Goal: Transaction & Acquisition: Purchase product/service

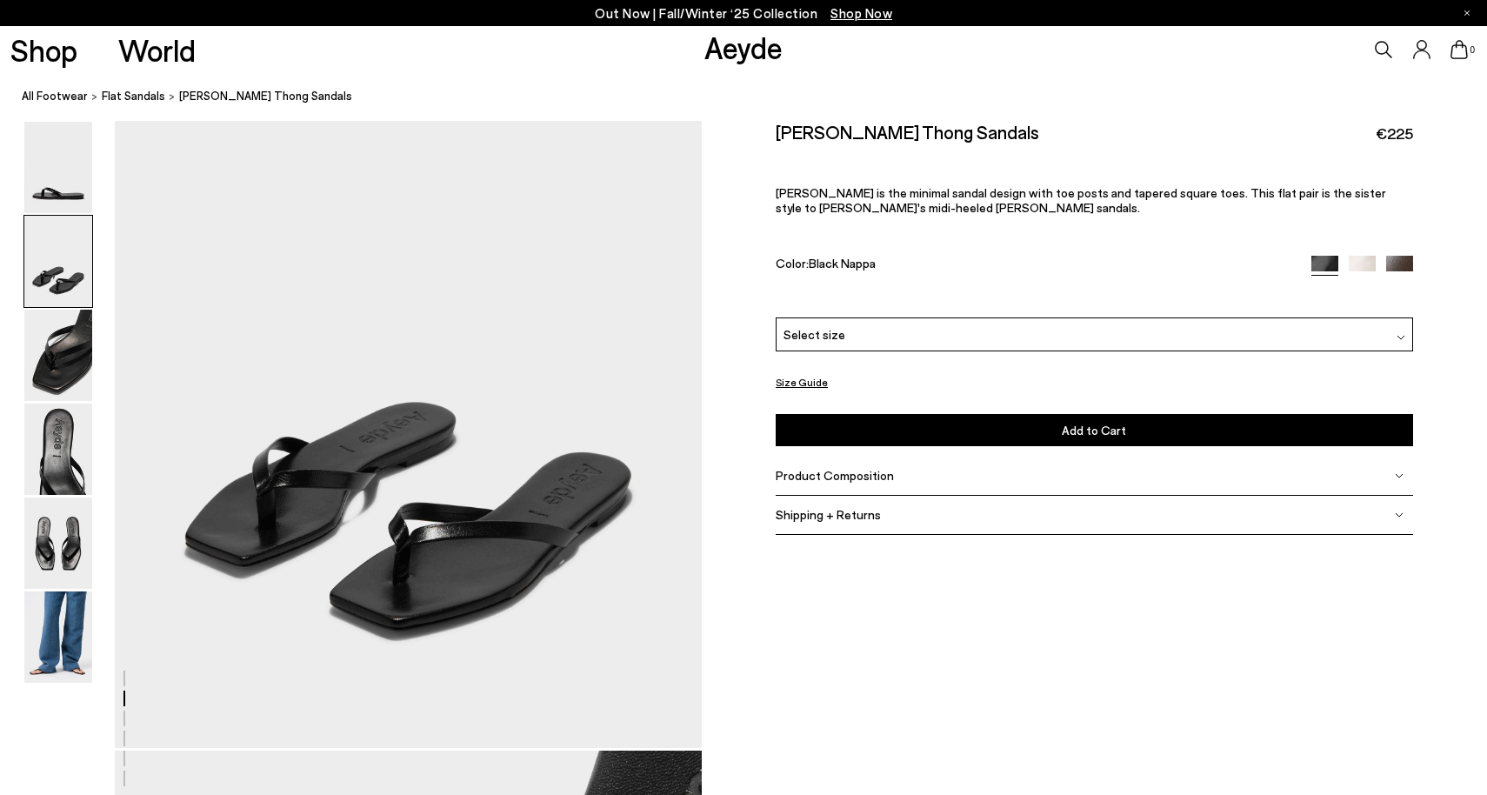
scroll to position [1079, 0]
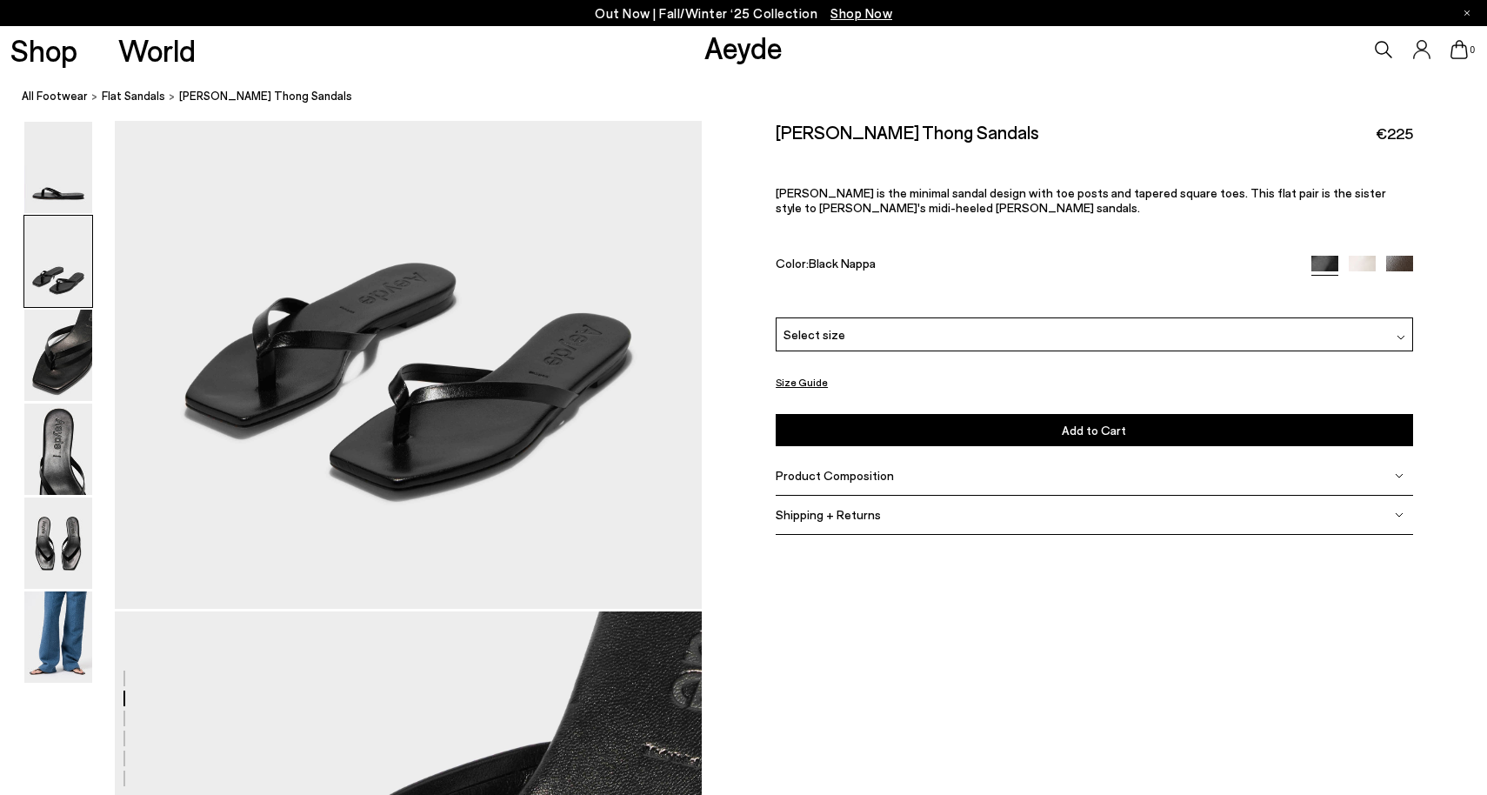
click at [900, 336] on div "Select size" at bounding box center [1094, 334] width 637 height 34
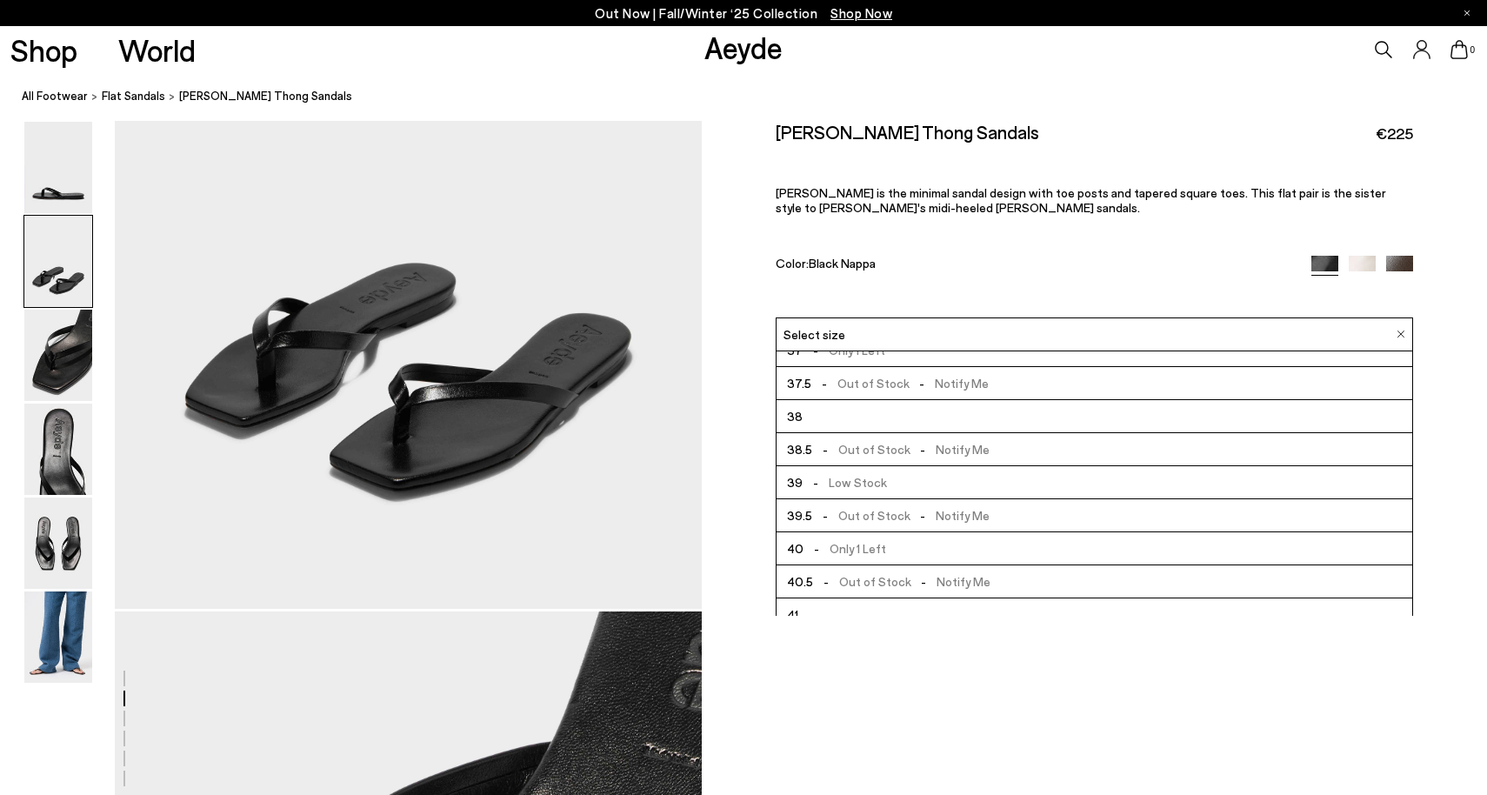
scroll to position [99, 0]
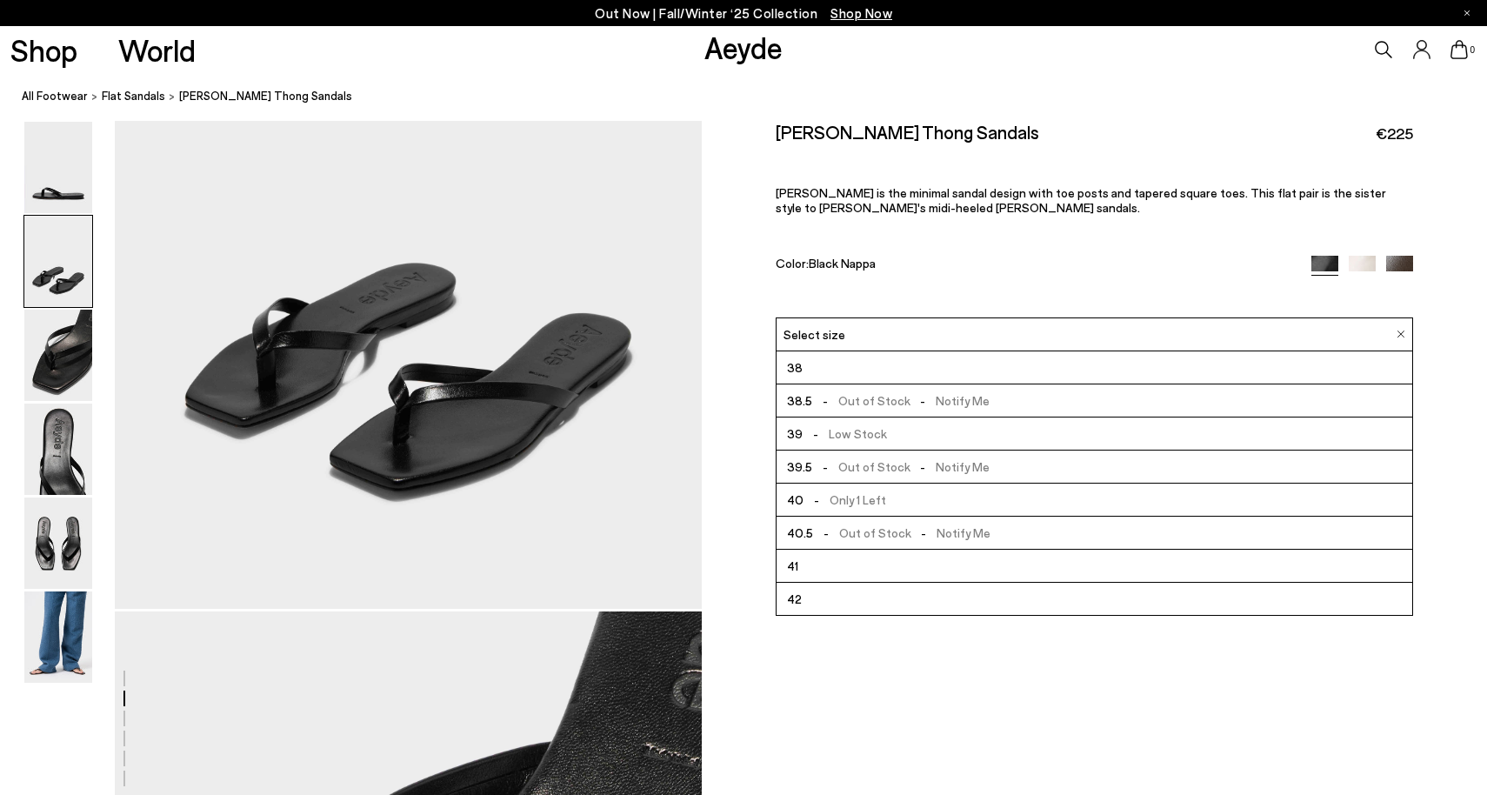
click at [874, 530] on span "- Out of Stock - Notify Me" at bounding box center [901, 533] width 177 height 22
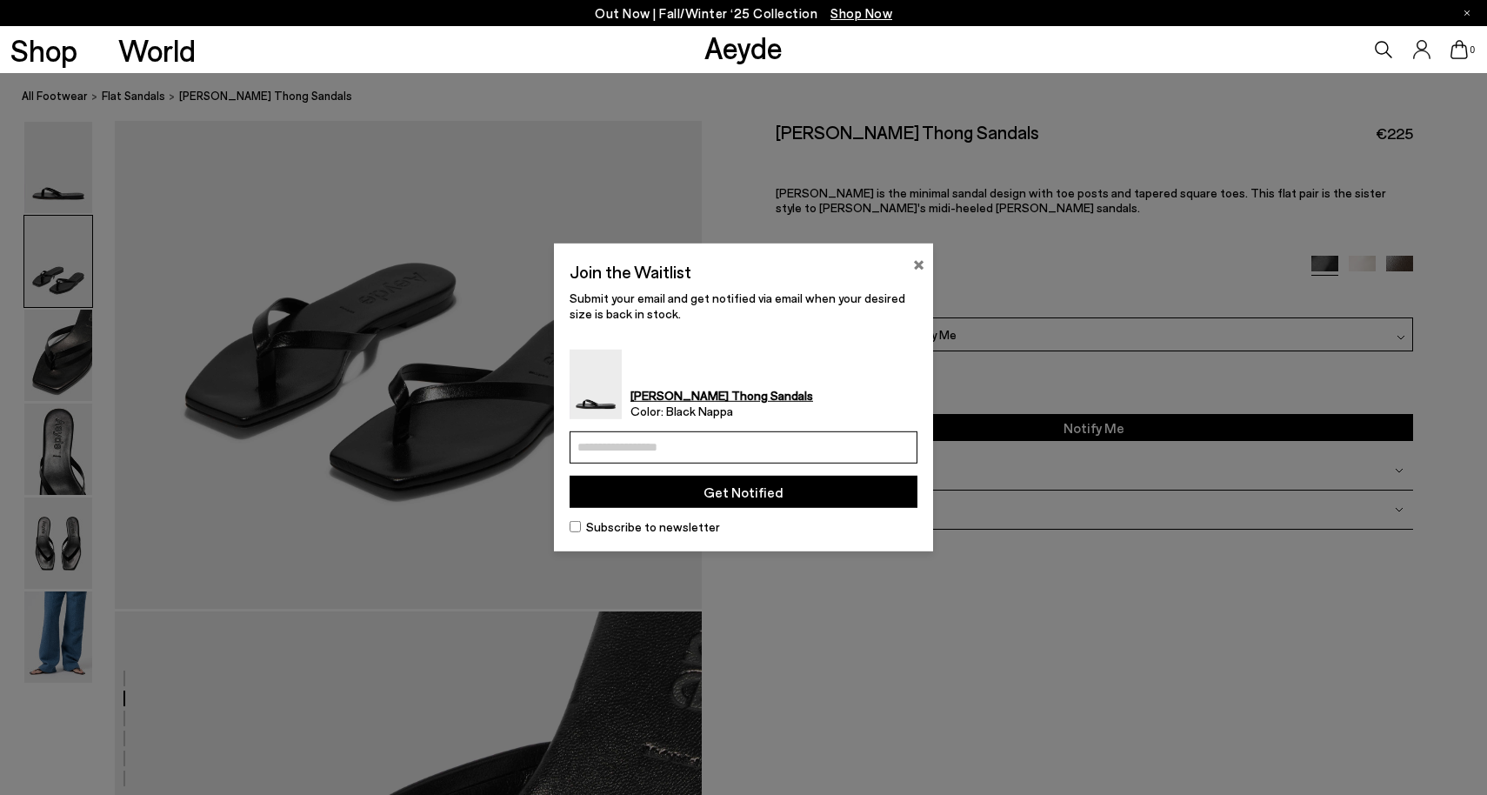
click at [914, 260] on button "×" at bounding box center [918, 262] width 11 height 21
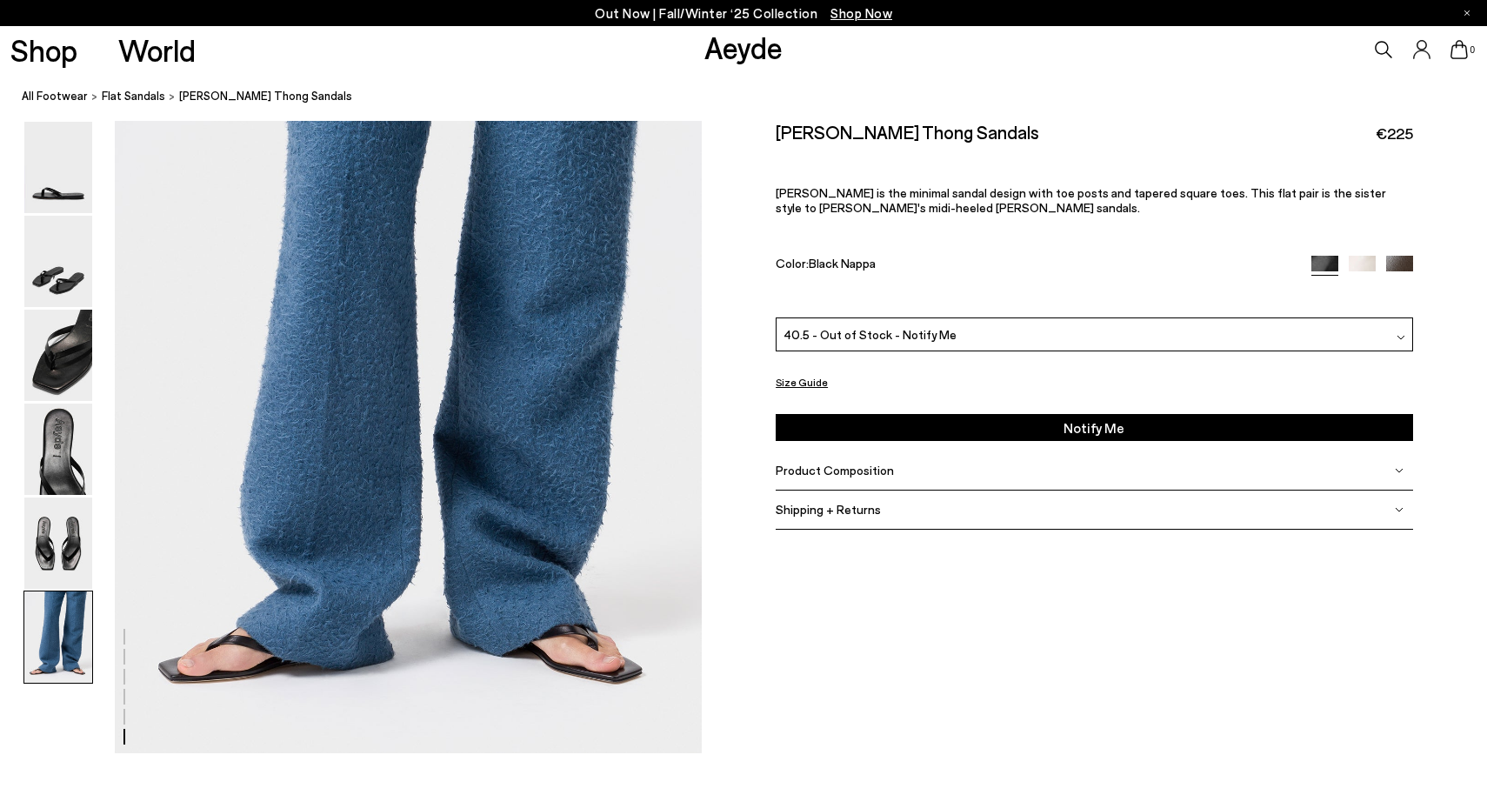
scroll to position [4092, 0]
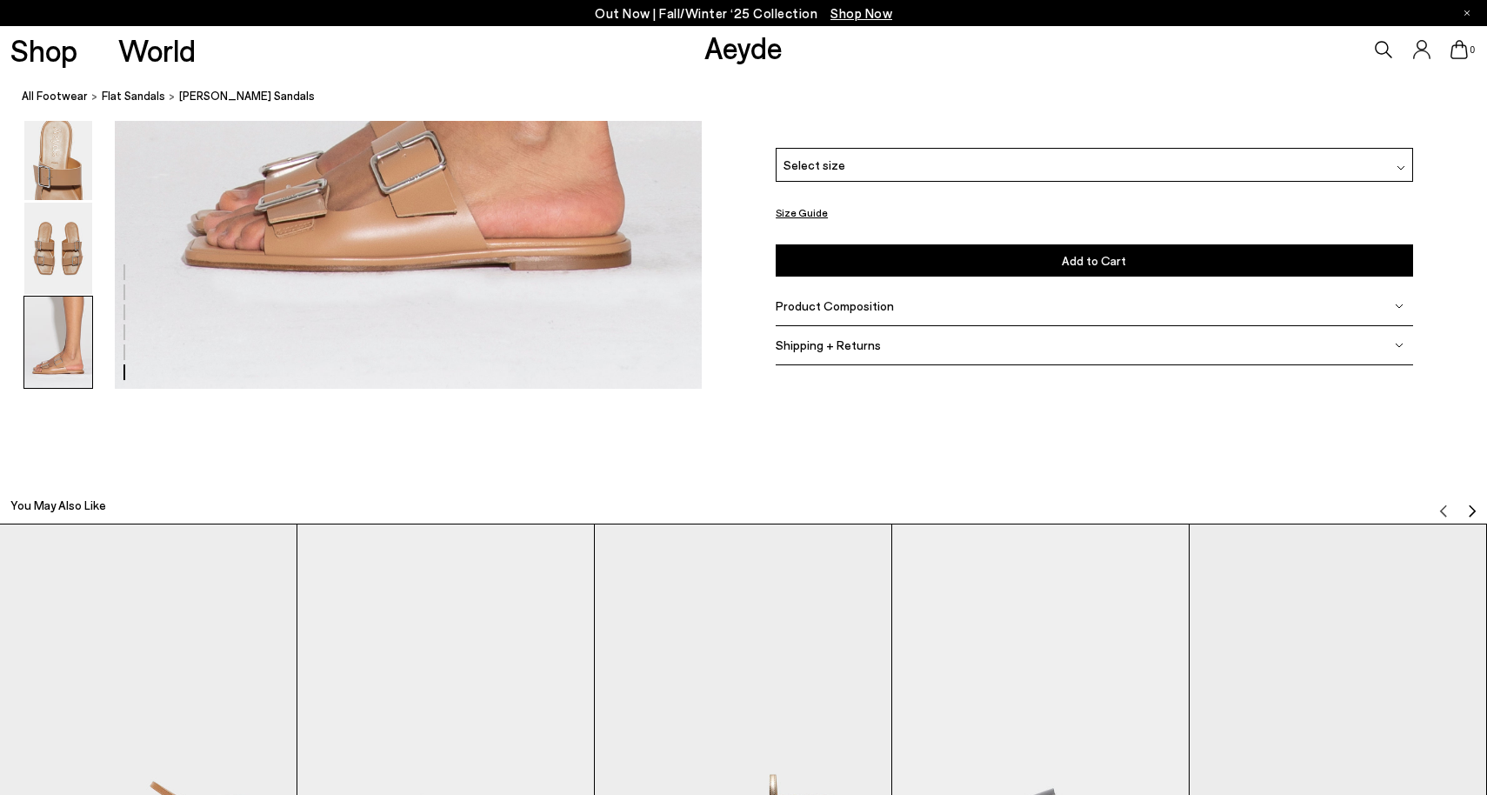
scroll to position [4196, 0]
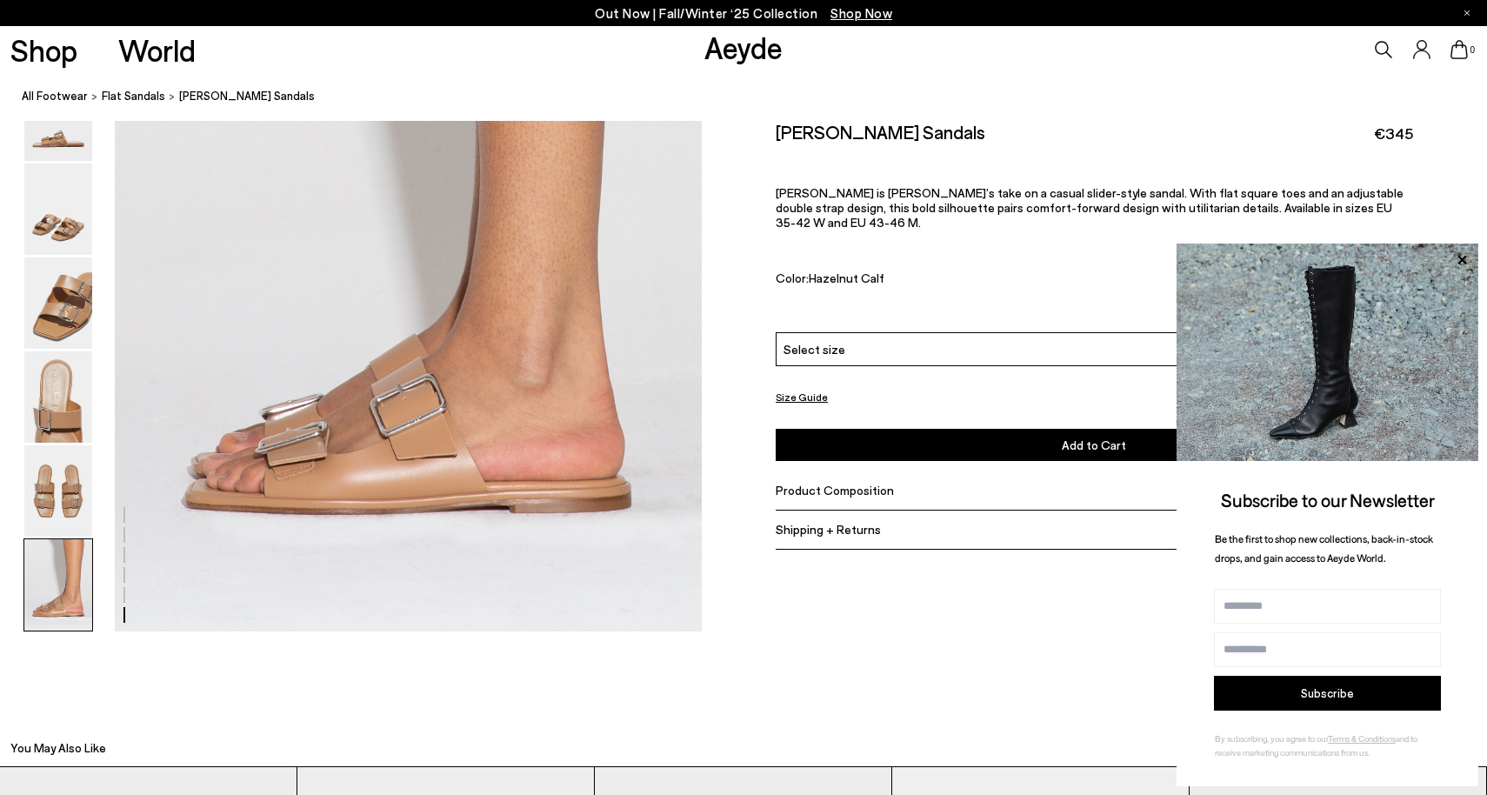
click at [990, 334] on div "Select size" at bounding box center [1094, 349] width 637 height 34
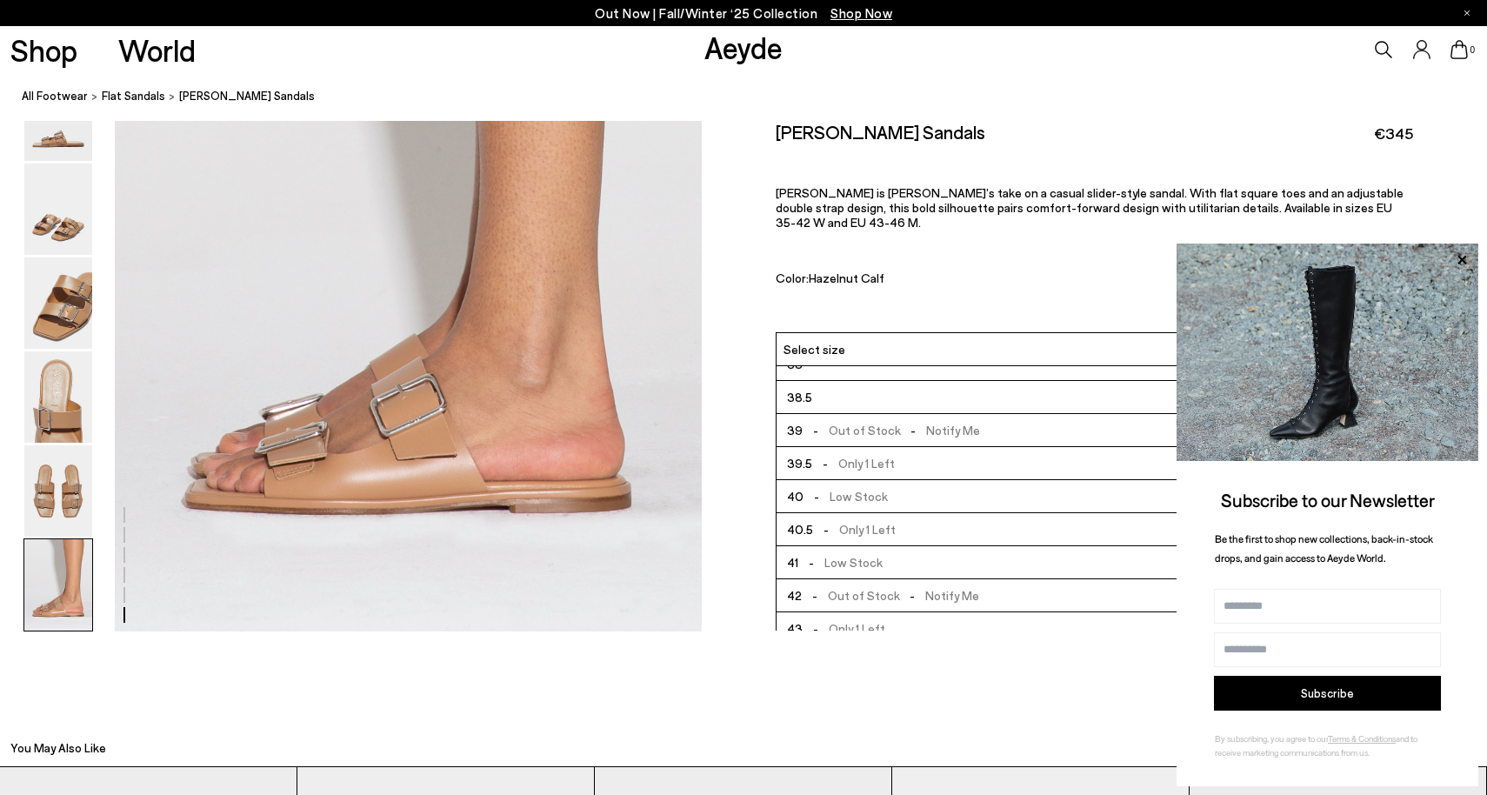
scroll to position [124, 0]
click at [1460, 262] on icon at bounding box center [1461, 259] width 9 height 9
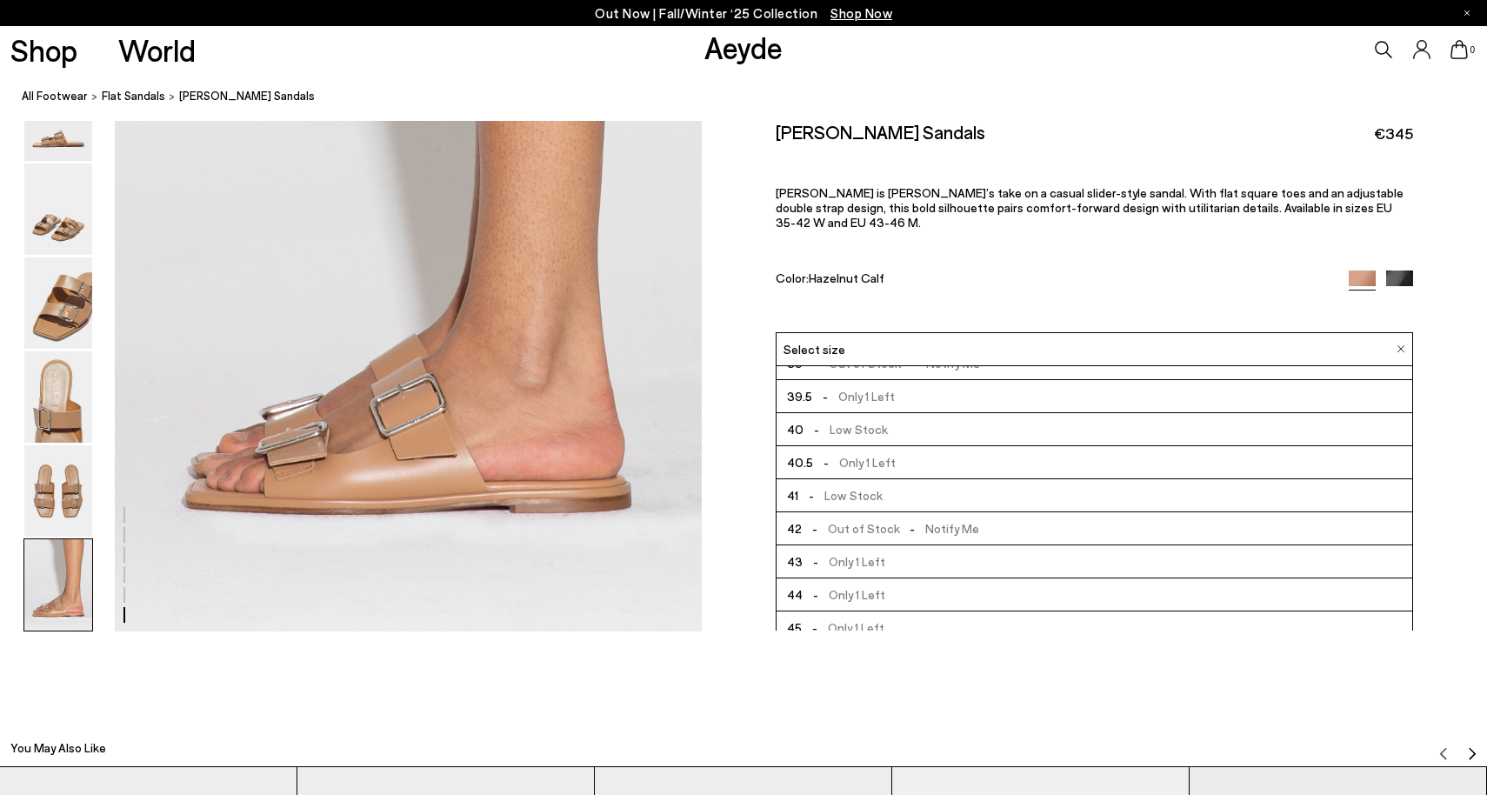
scroll to position [180, 0]
click at [865, 424] on span "- Low Stock" at bounding box center [846, 434] width 84 height 22
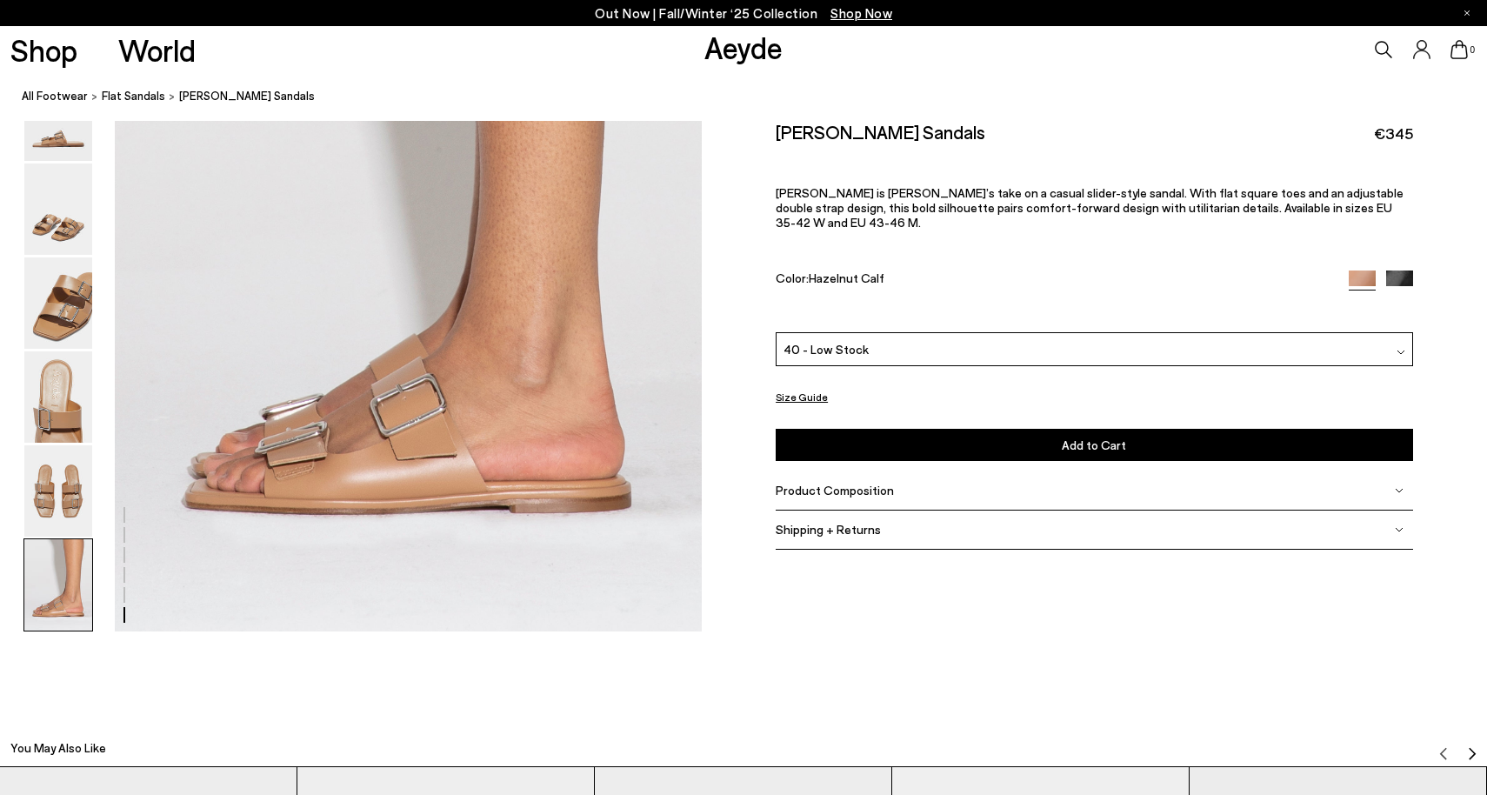
click at [62, 565] on img at bounding box center [58, 584] width 68 height 91
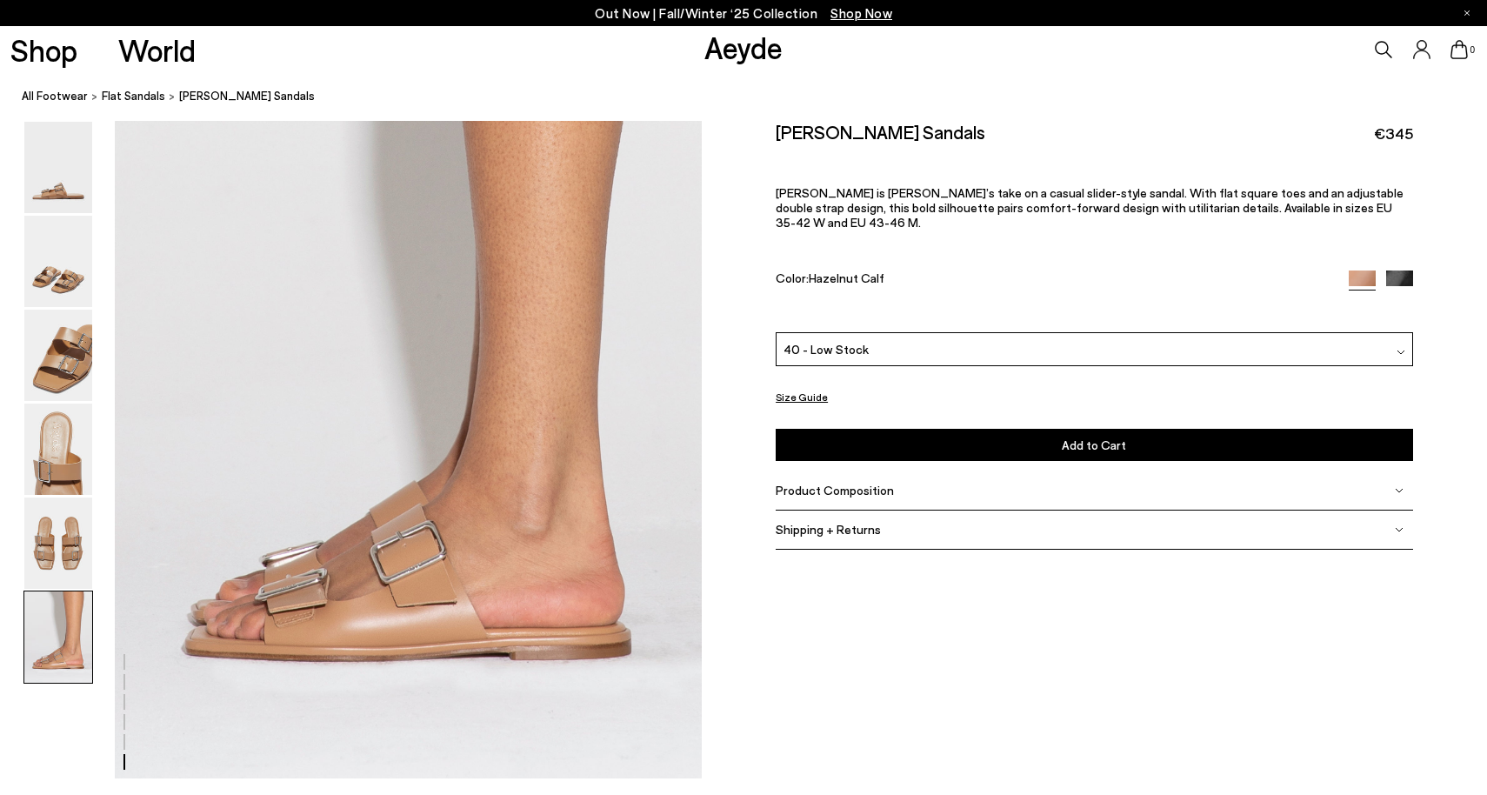
scroll to position [4045, 0]
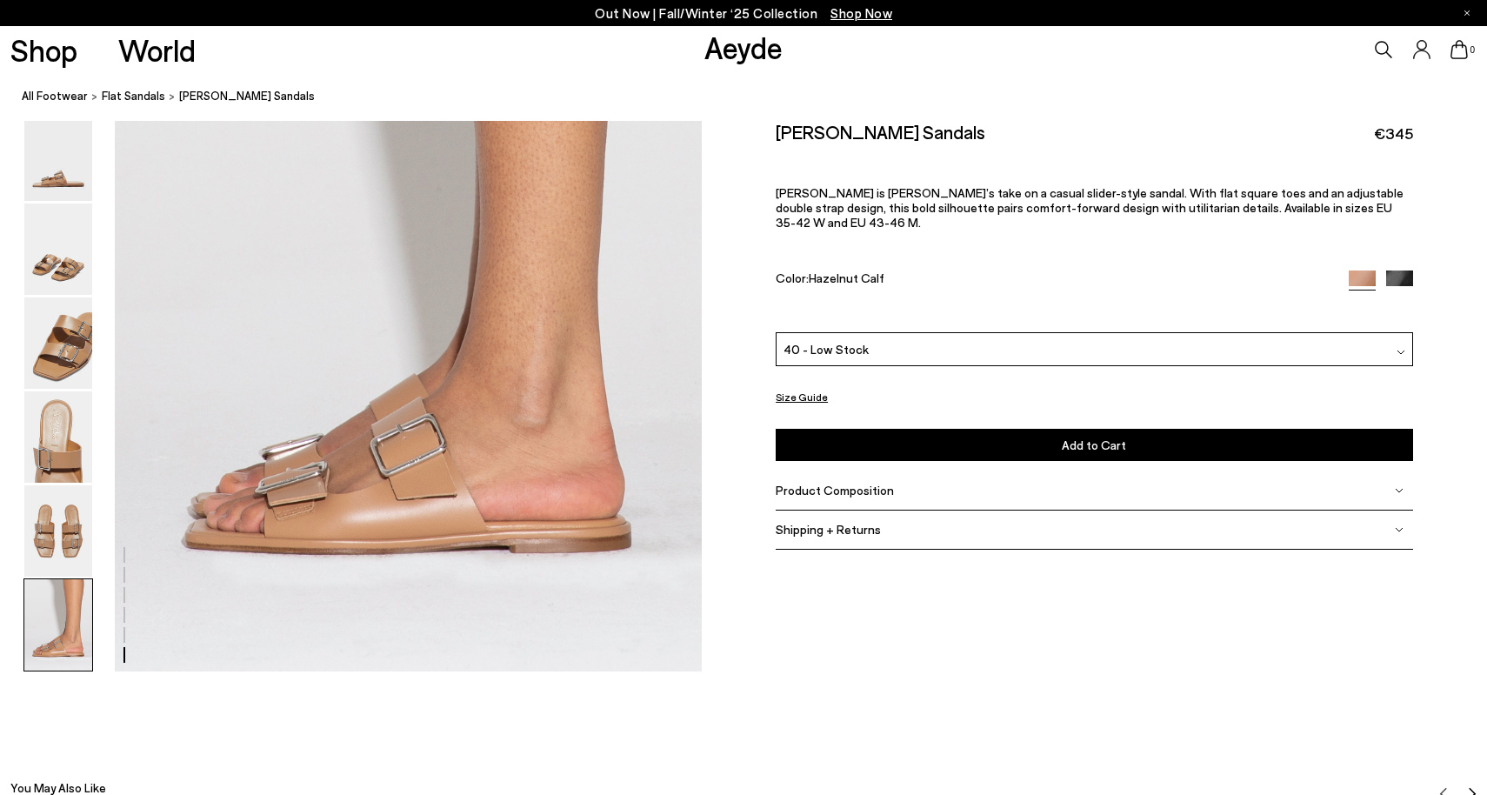
click at [53, 643] on img at bounding box center [58, 624] width 68 height 91
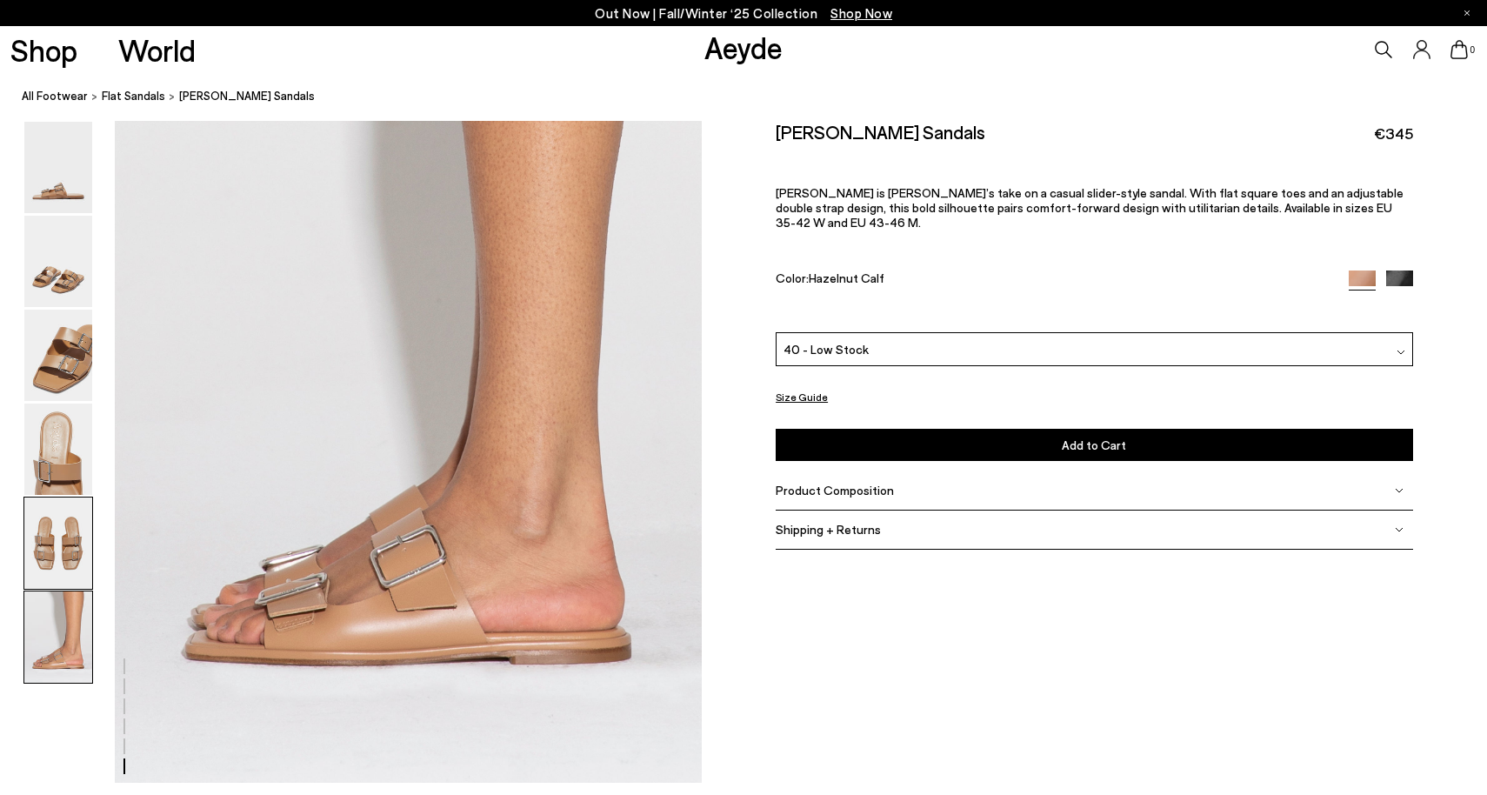
click at [61, 561] on img at bounding box center [58, 542] width 68 height 91
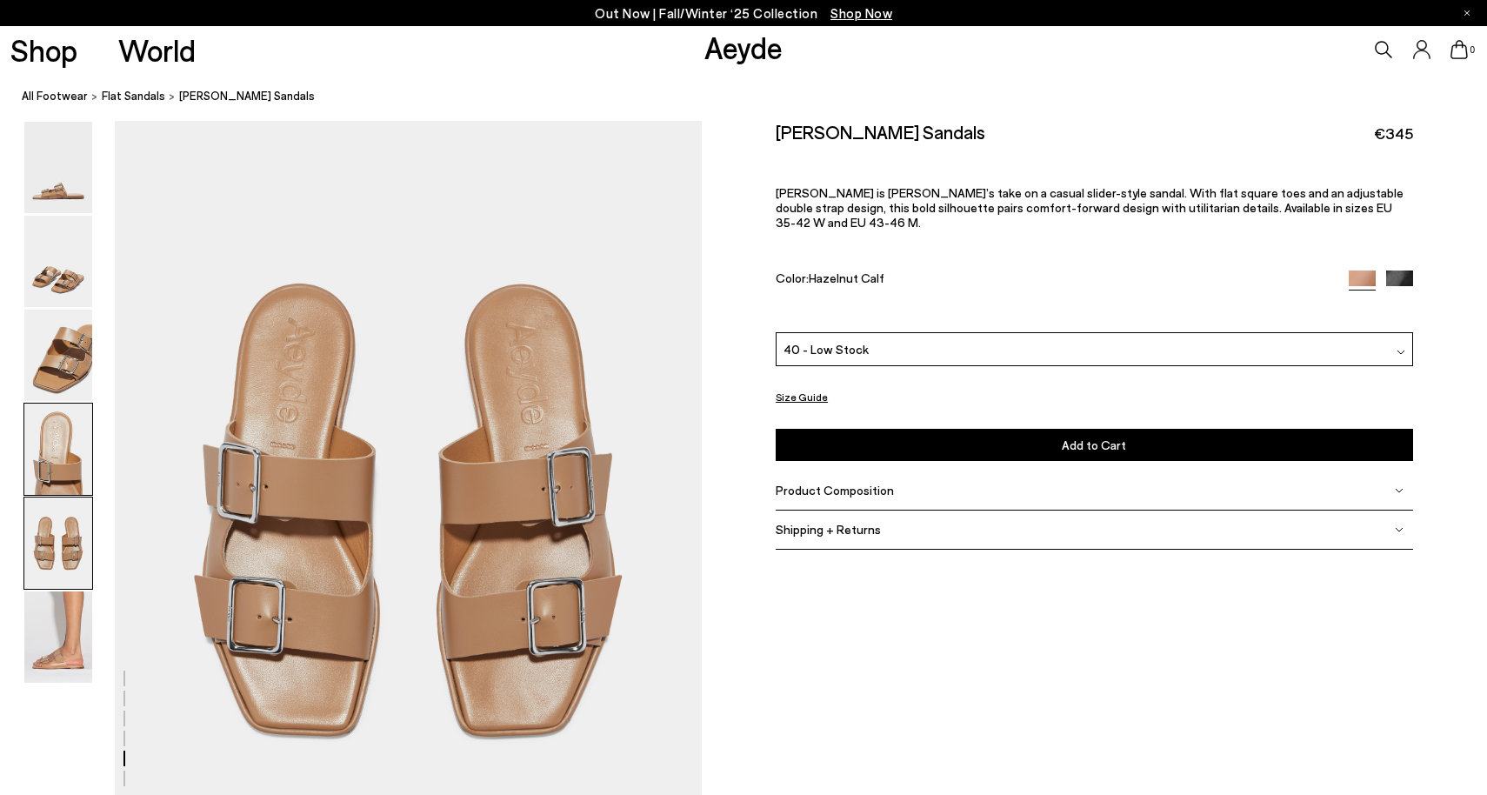
click at [76, 470] on img at bounding box center [58, 449] width 68 height 91
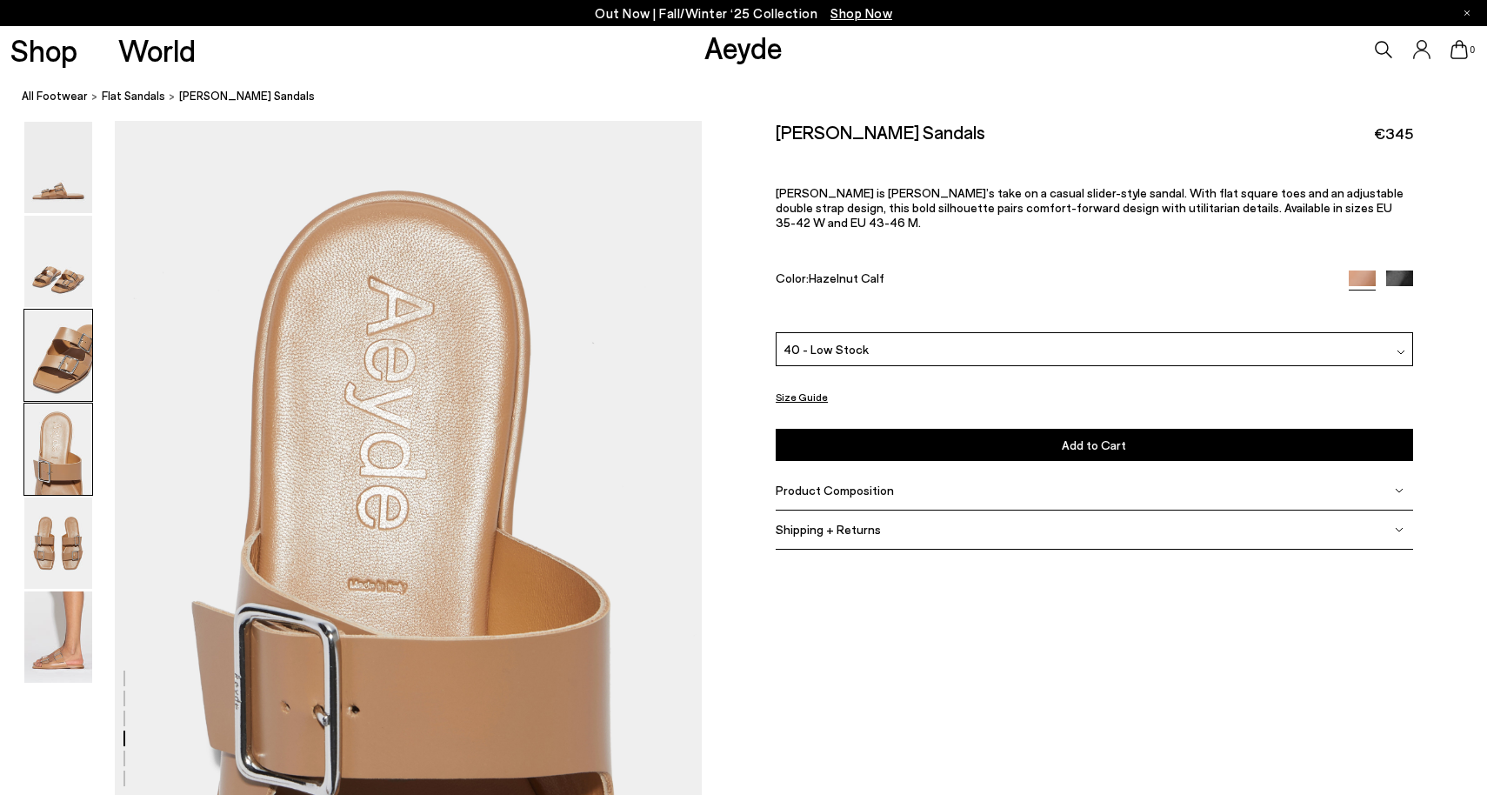
click at [81, 394] on img at bounding box center [58, 355] width 68 height 91
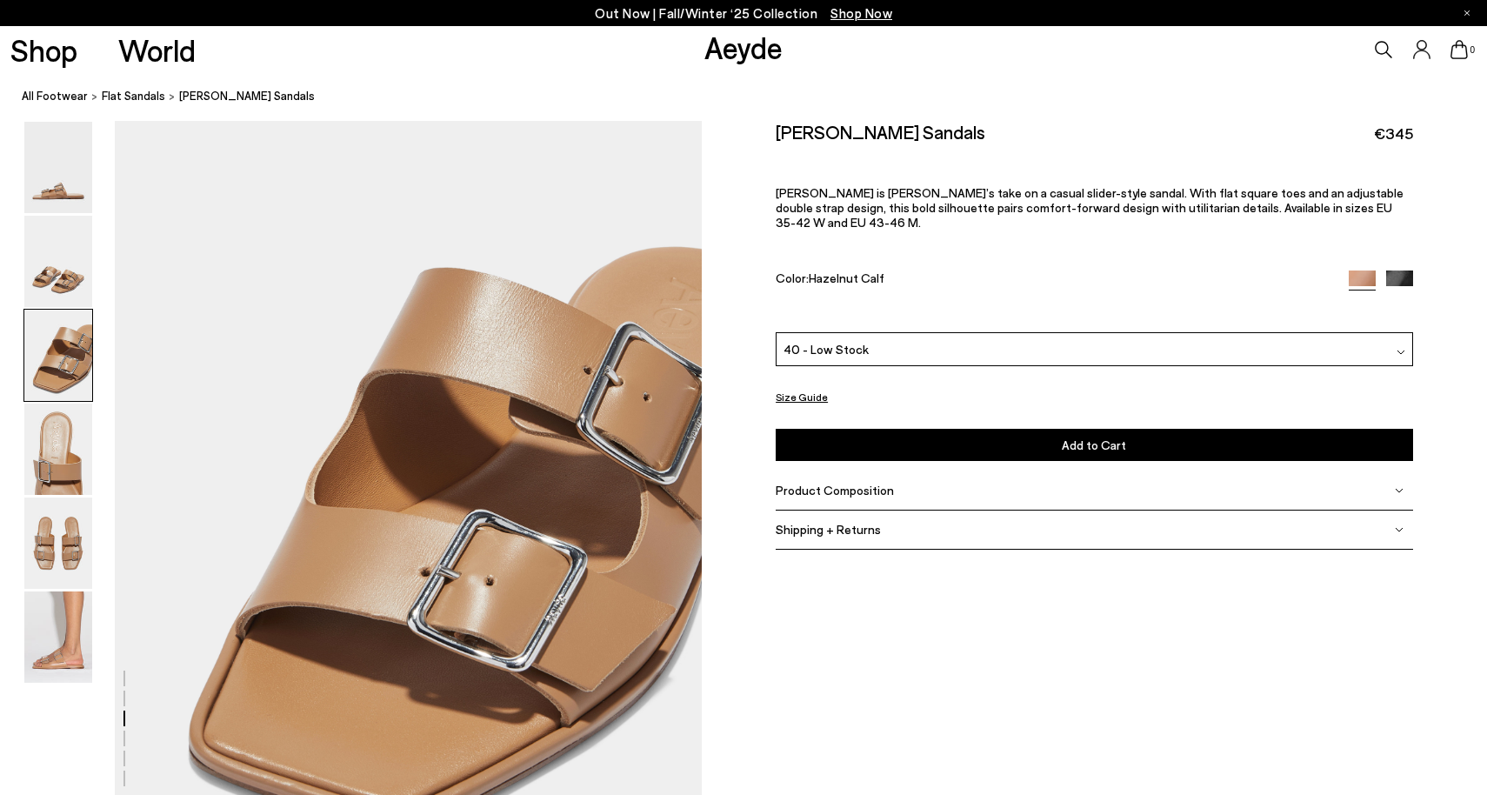
scroll to position [1571, 0]
click at [74, 283] on img at bounding box center [58, 261] width 68 height 91
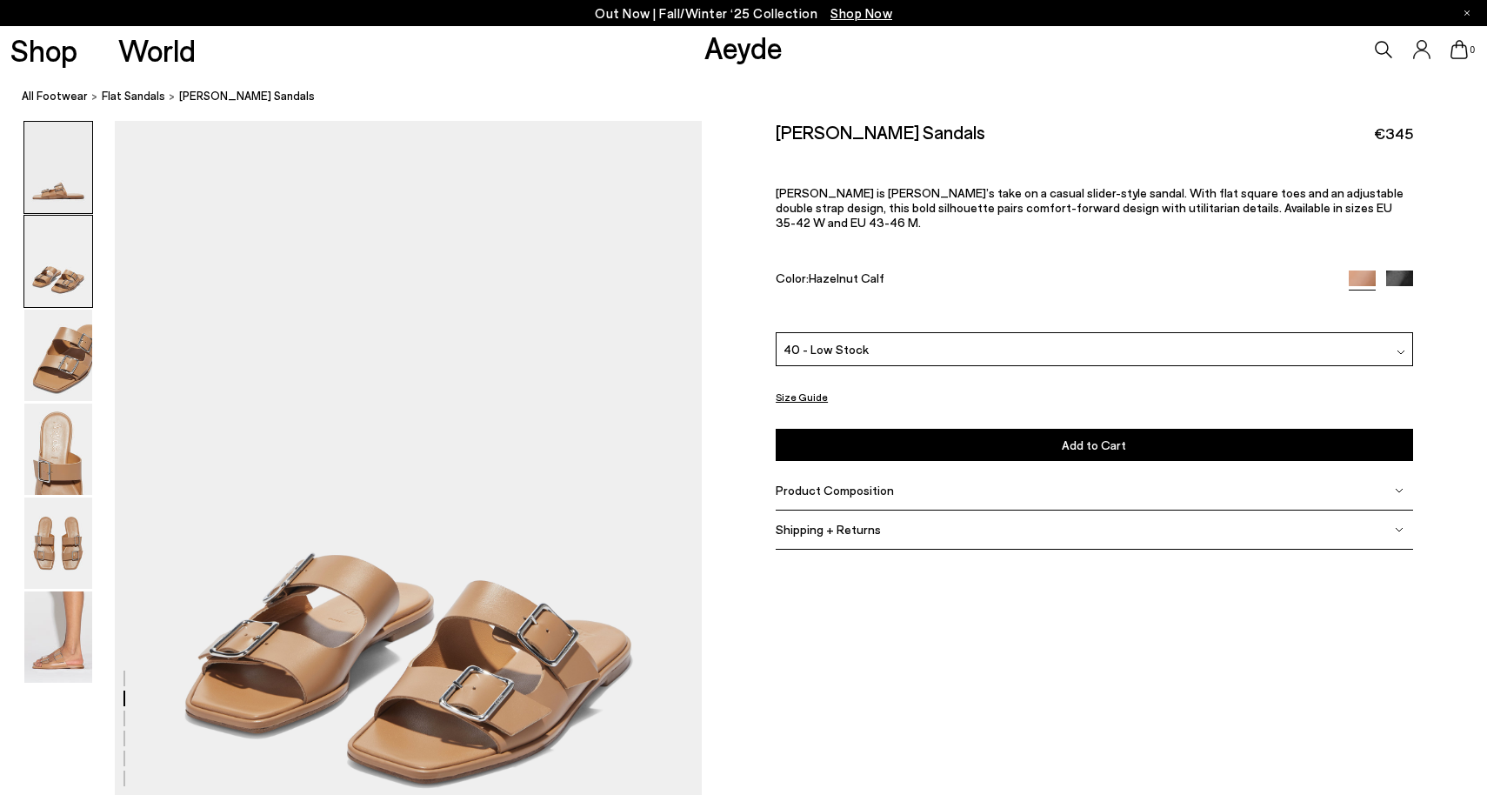
click at [77, 180] on img at bounding box center [58, 167] width 68 height 91
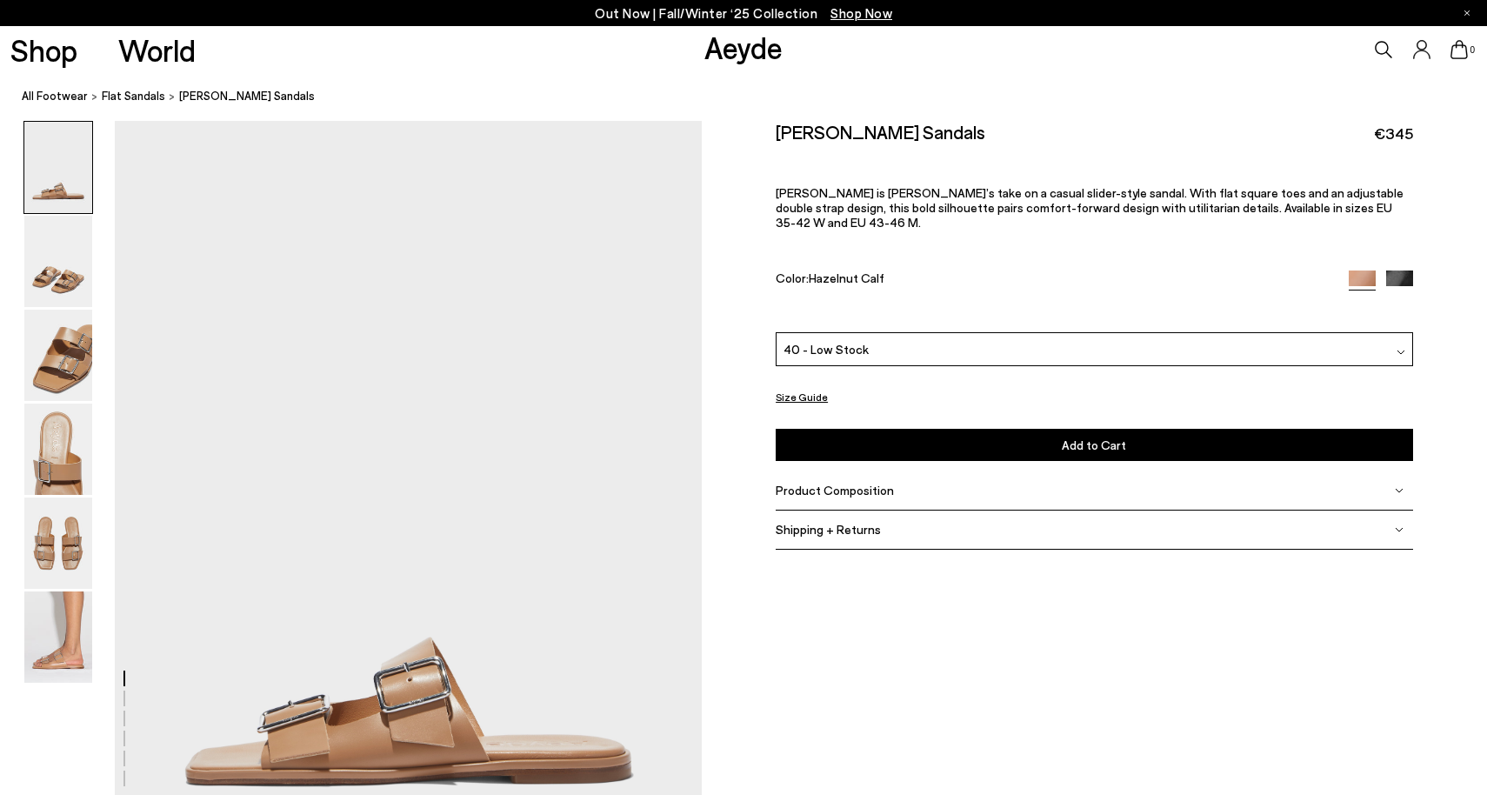
scroll to position [0, 0]
